Goal: Task Accomplishment & Management: Use online tool/utility

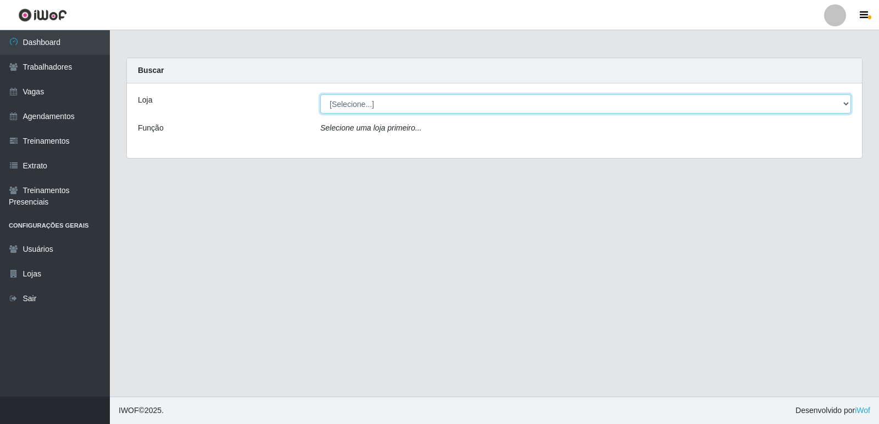
click at [843, 107] on select "[Selecione...] Restaurante A Paraibana - [GEOGRAPHIC_DATA]" at bounding box center [585, 103] width 530 height 19
select select "342"
click at [320, 94] on select "[Selecione...] Restaurante A Paraibana - [GEOGRAPHIC_DATA]" at bounding box center [585, 103] width 530 height 19
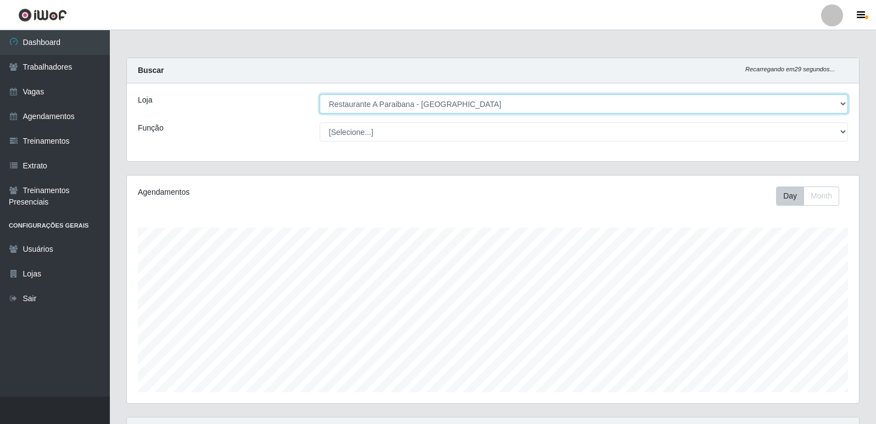
scroll to position [228, 732]
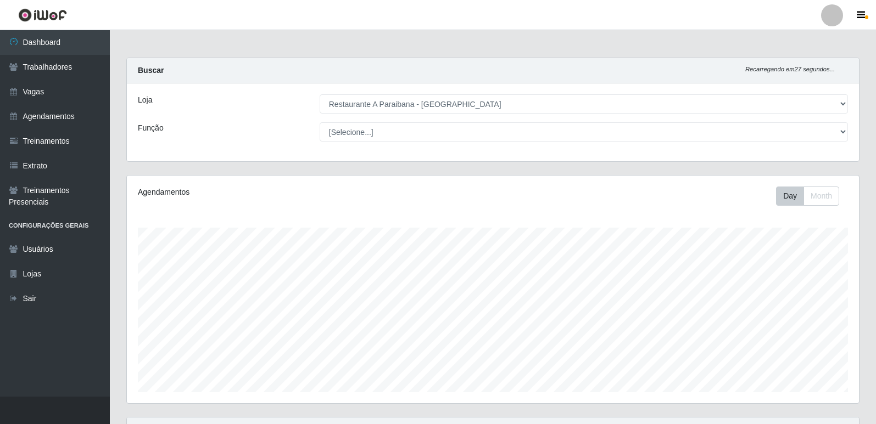
click at [866, 248] on div "Agendamentos Day Month" at bounding box center [493, 296] width 750 height 242
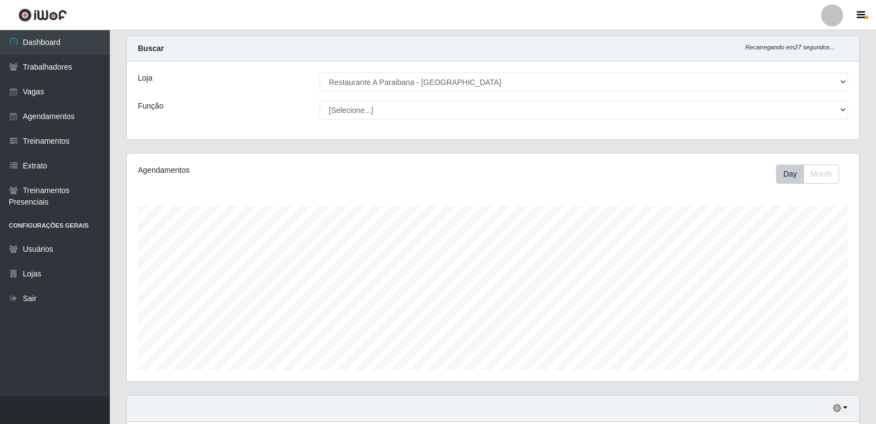
click at [866, 248] on div "Agendamentos Day Month" at bounding box center [493, 274] width 750 height 242
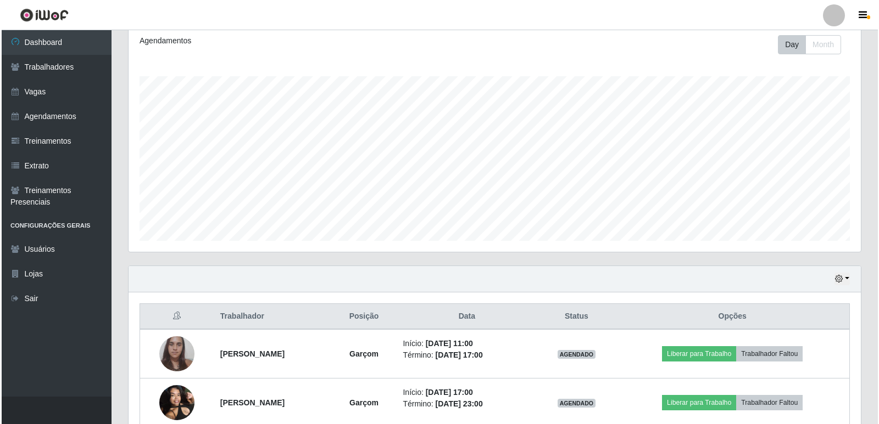
scroll to position [207, 0]
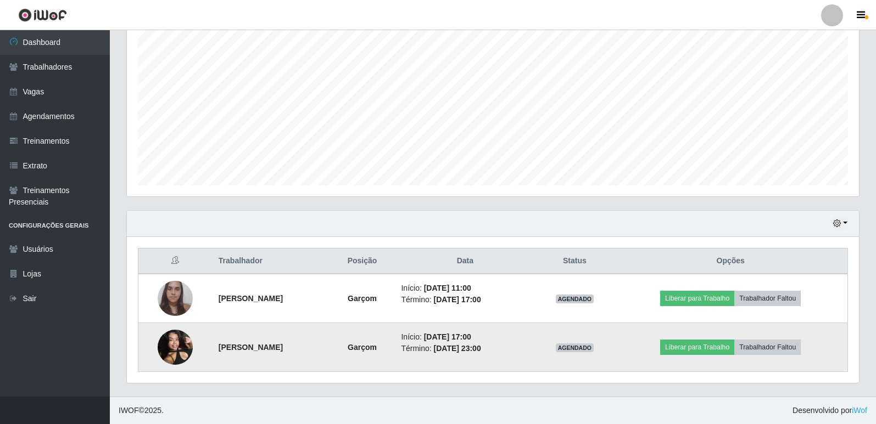
click at [174, 350] on img at bounding box center [175, 347] width 35 height 47
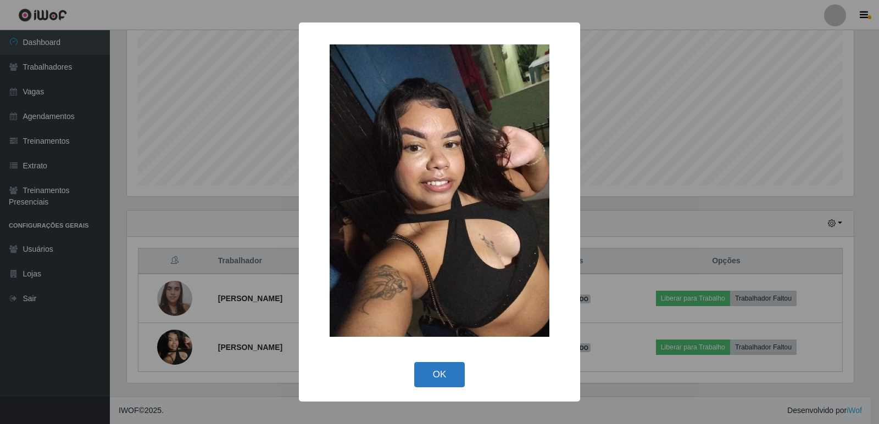
click at [439, 373] on button "OK" at bounding box center [439, 375] width 51 height 26
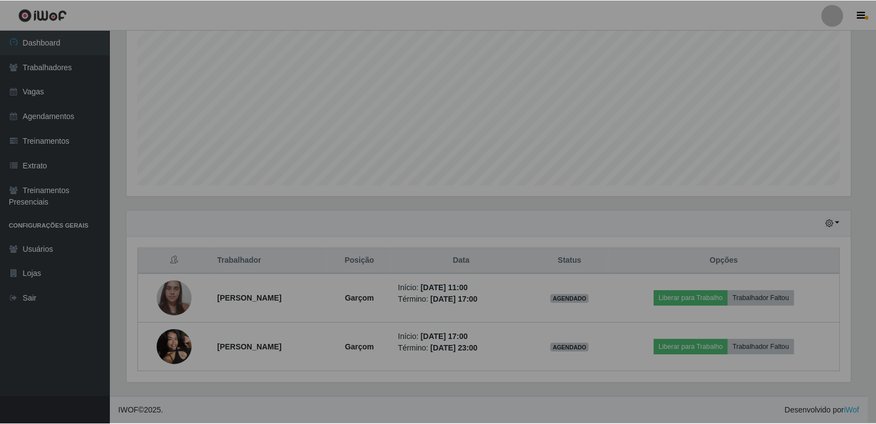
scroll to position [228, 732]
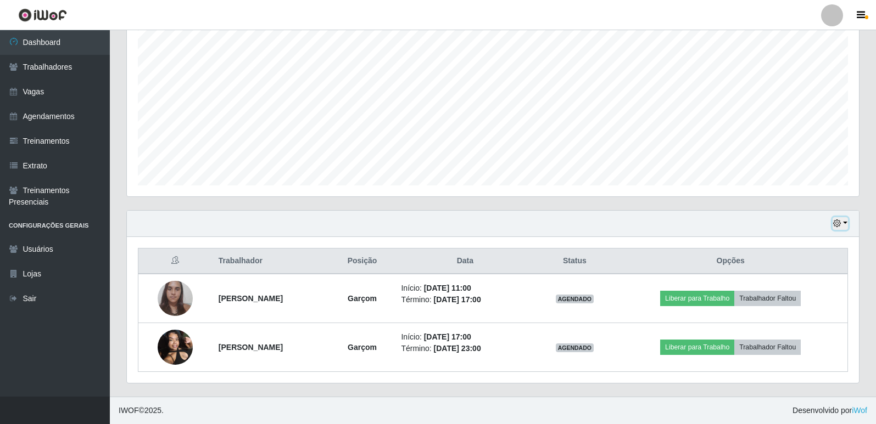
click at [836, 227] on icon "button" at bounding box center [837, 224] width 8 height 8
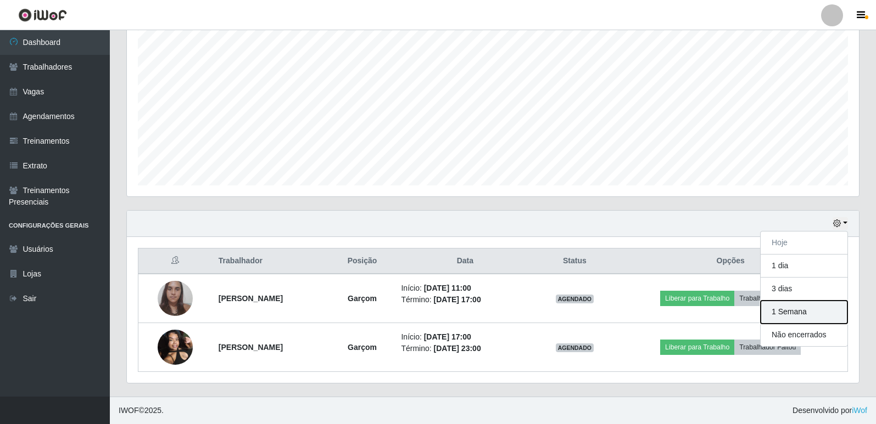
click at [818, 313] on button "1 Semana" at bounding box center [804, 312] width 87 height 23
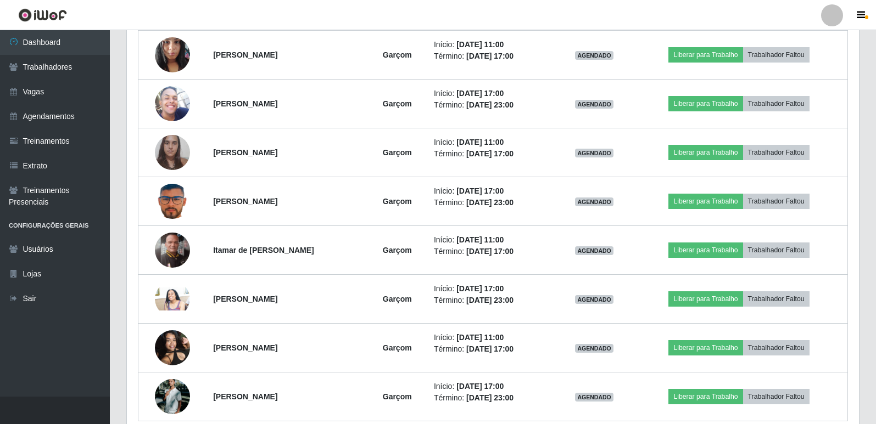
scroll to position [668, 0]
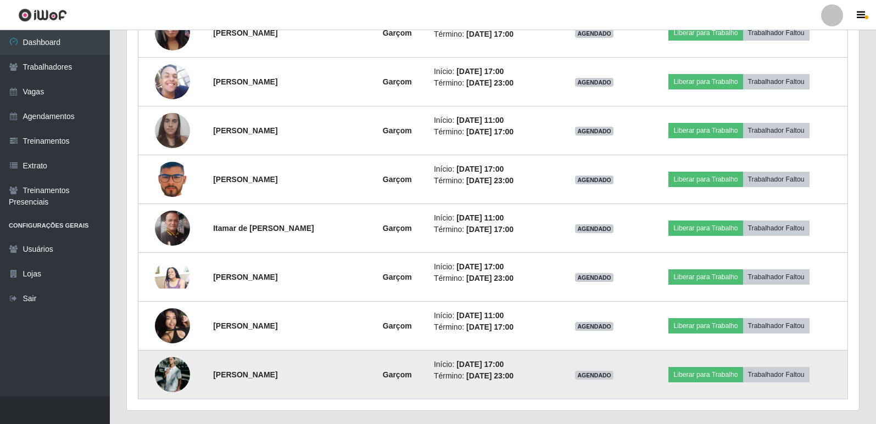
click at [166, 385] on img at bounding box center [172, 375] width 35 height 53
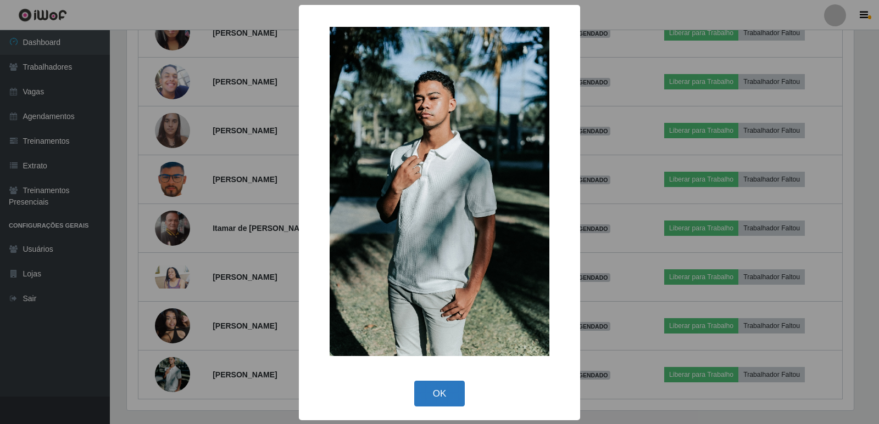
click at [423, 390] on button "OK" at bounding box center [439, 394] width 51 height 26
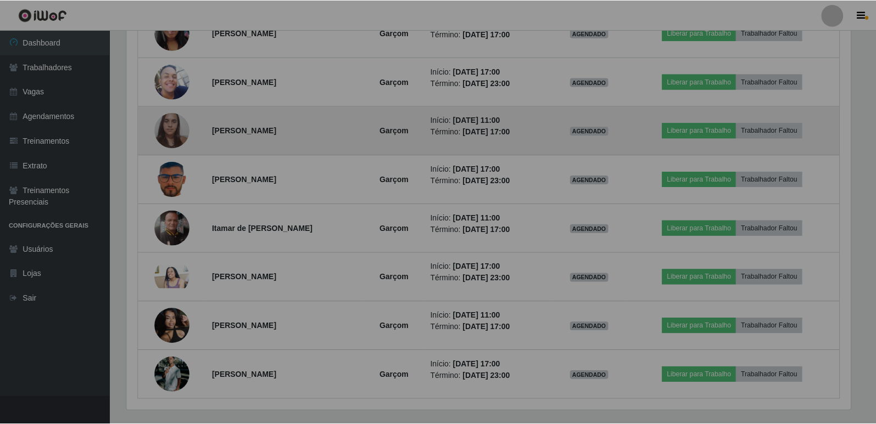
scroll to position [228, 732]
